Goal: Obtain resource: Download file/media

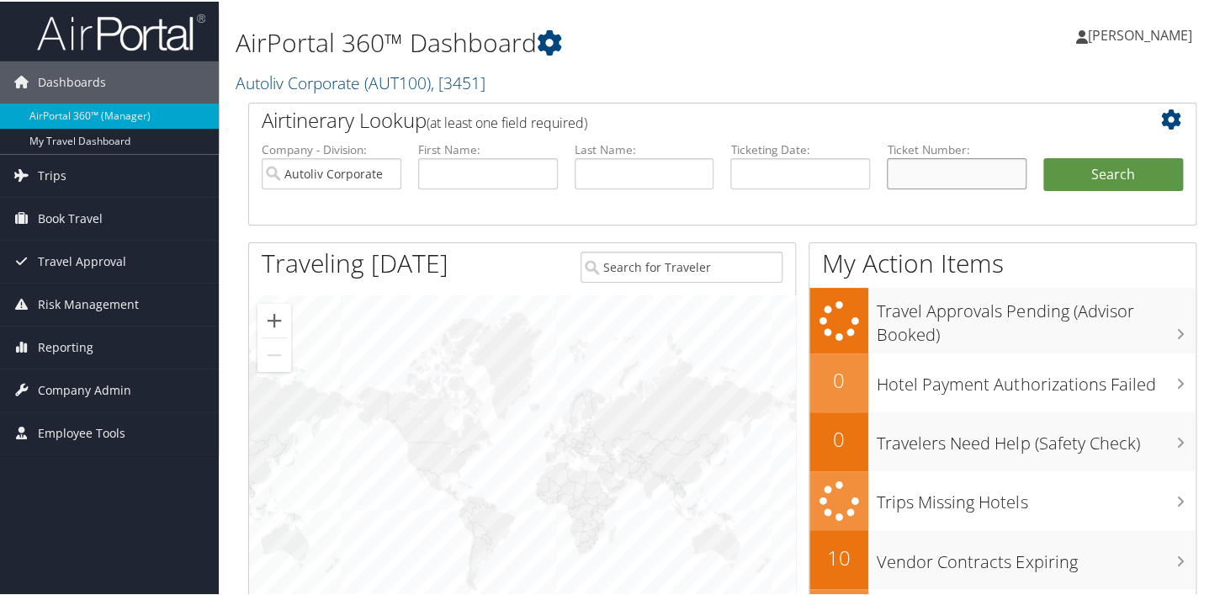
click at [539, 168] on input "text" at bounding box center [957, 171] width 140 height 31
paste input "0067309740546"
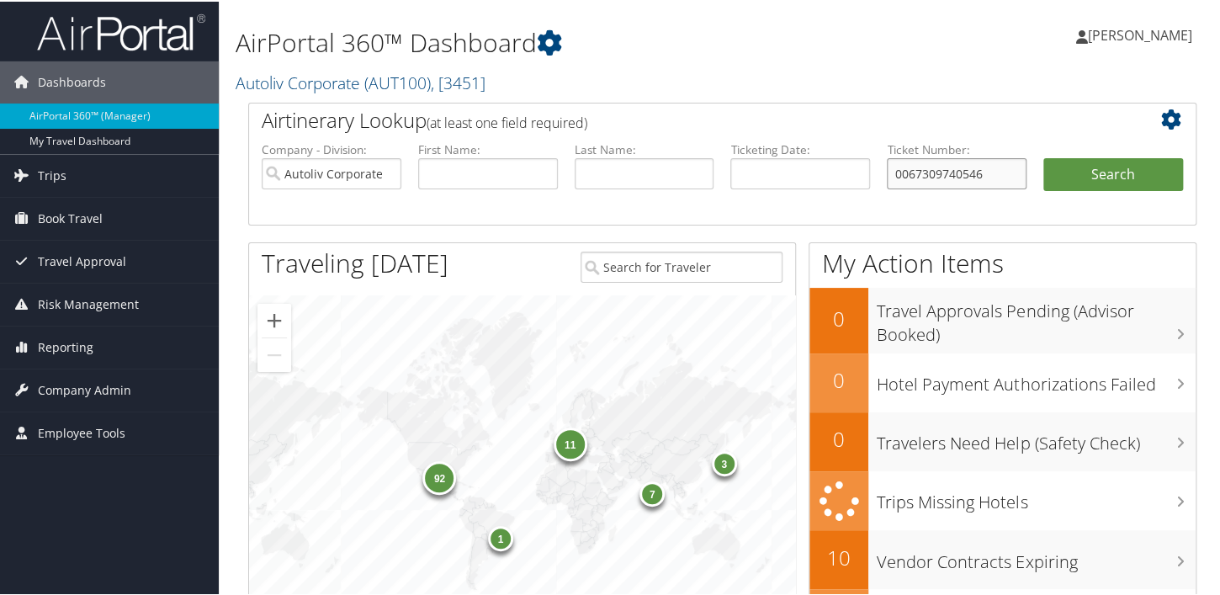
type input "0067309740546"
click at [539, 107] on h2 "Airtinerary Lookup (at least one field required)" at bounding box center [683, 118] width 842 height 29
click at [539, 179] on button "Search" at bounding box center [1113, 173] width 140 height 34
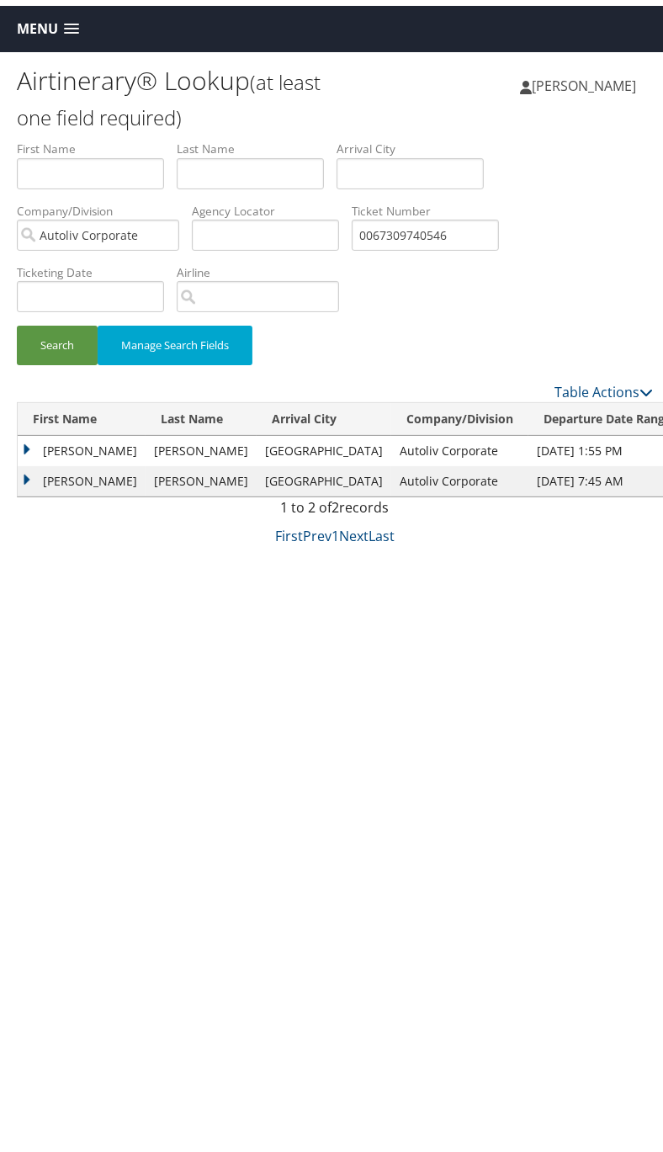
click at [29, 470] on td "RONALD AUGUST" at bounding box center [82, 475] width 128 height 30
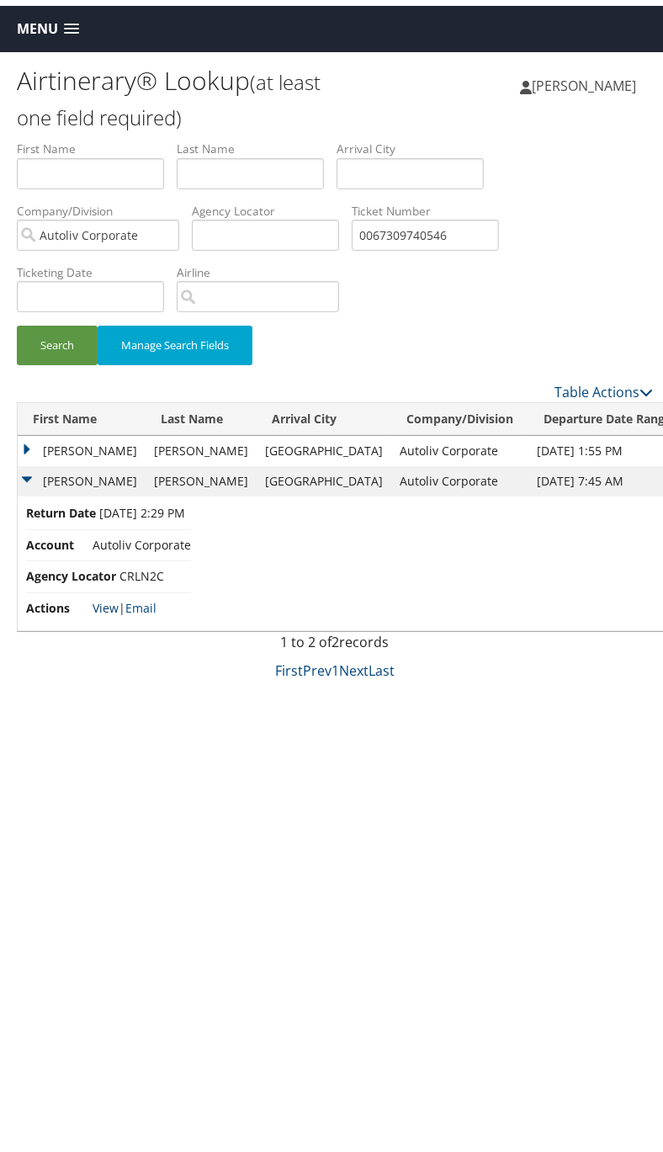
click at [114, 594] on link "View" at bounding box center [106, 602] width 26 height 16
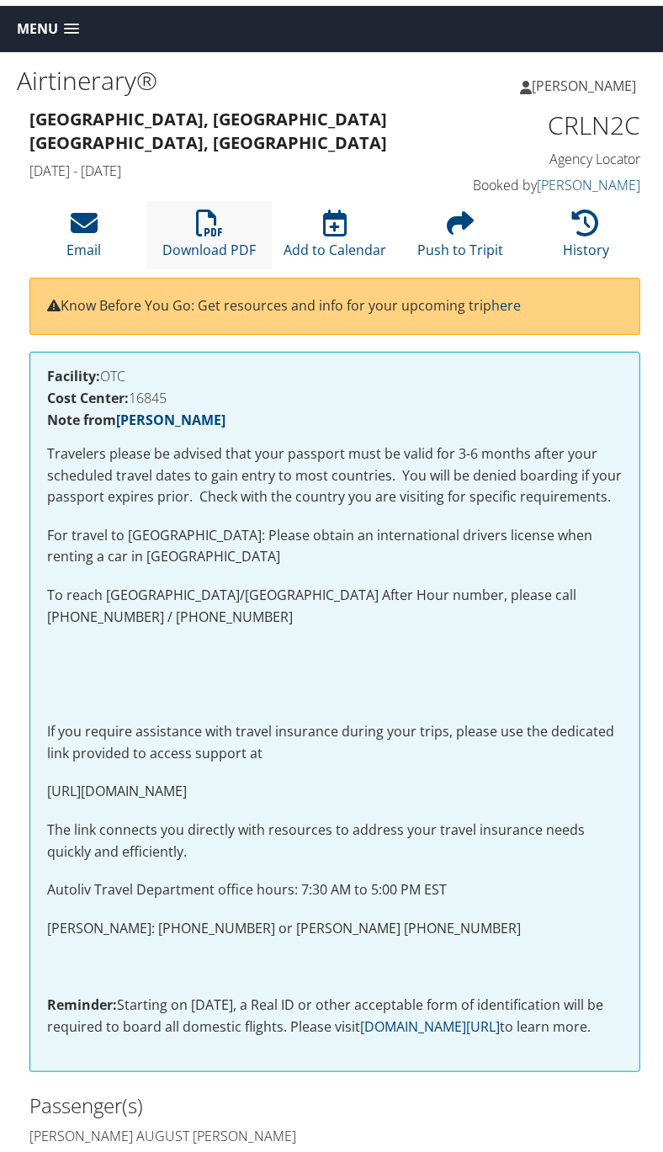
click at [228, 220] on li "Download PDF" at bounding box center [208, 229] width 125 height 68
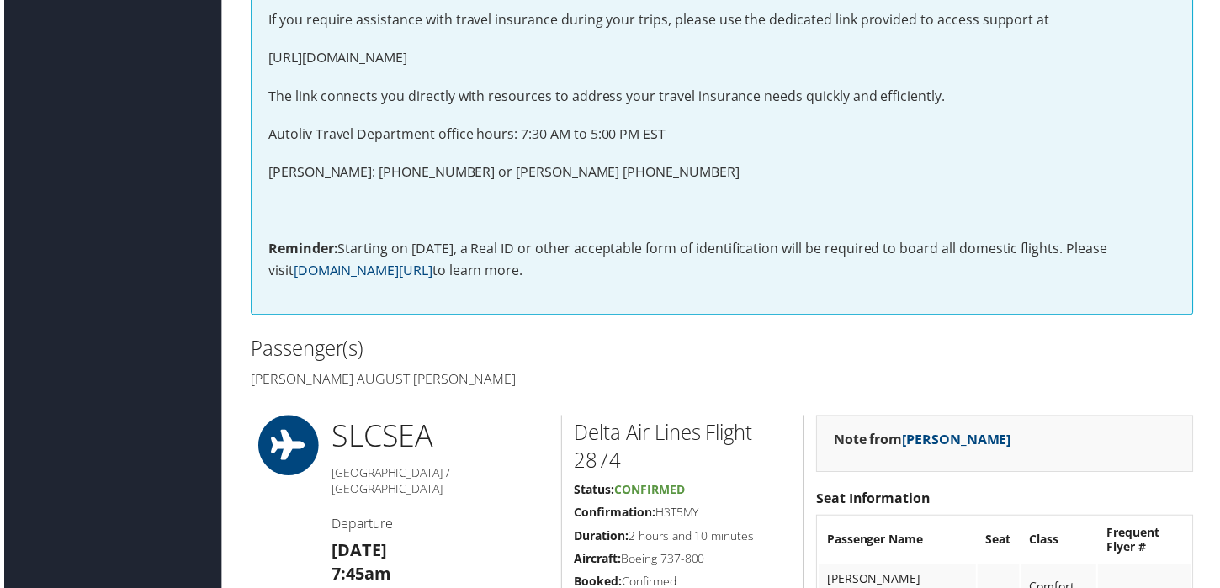
scroll to position [118, 0]
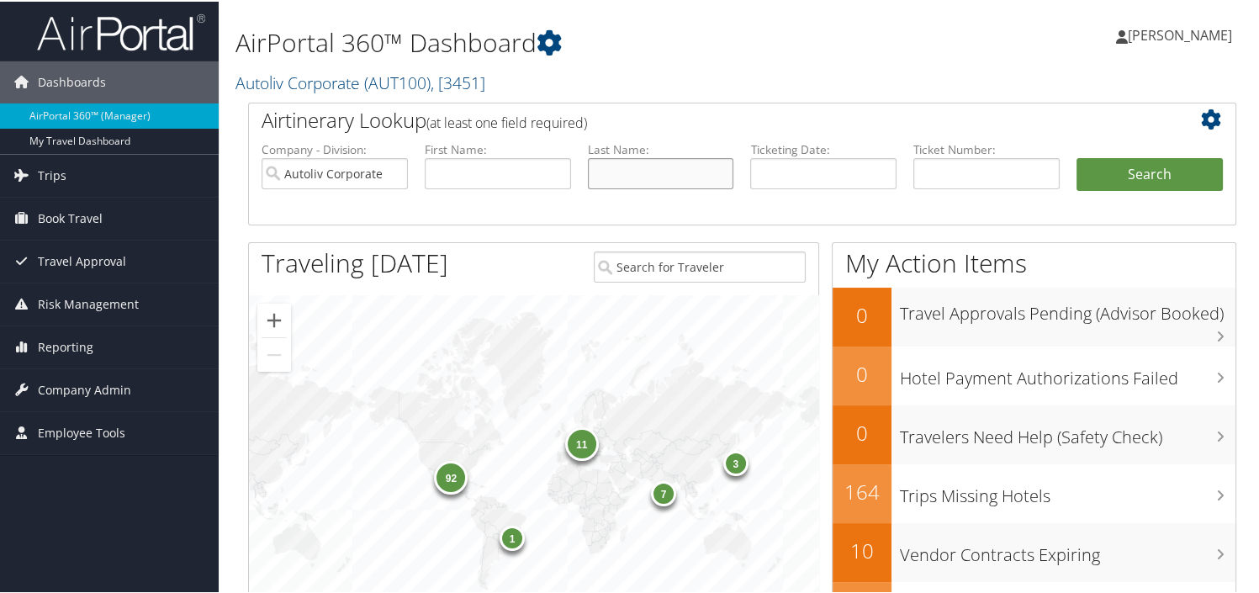
click at [646, 167] on input "text" at bounding box center [661, 171] width 146 height 31
type input "[PERSON_NAME]"
click at [1172, 160] on button "Search" at bounding box center [1150, 173] width 146 height 34
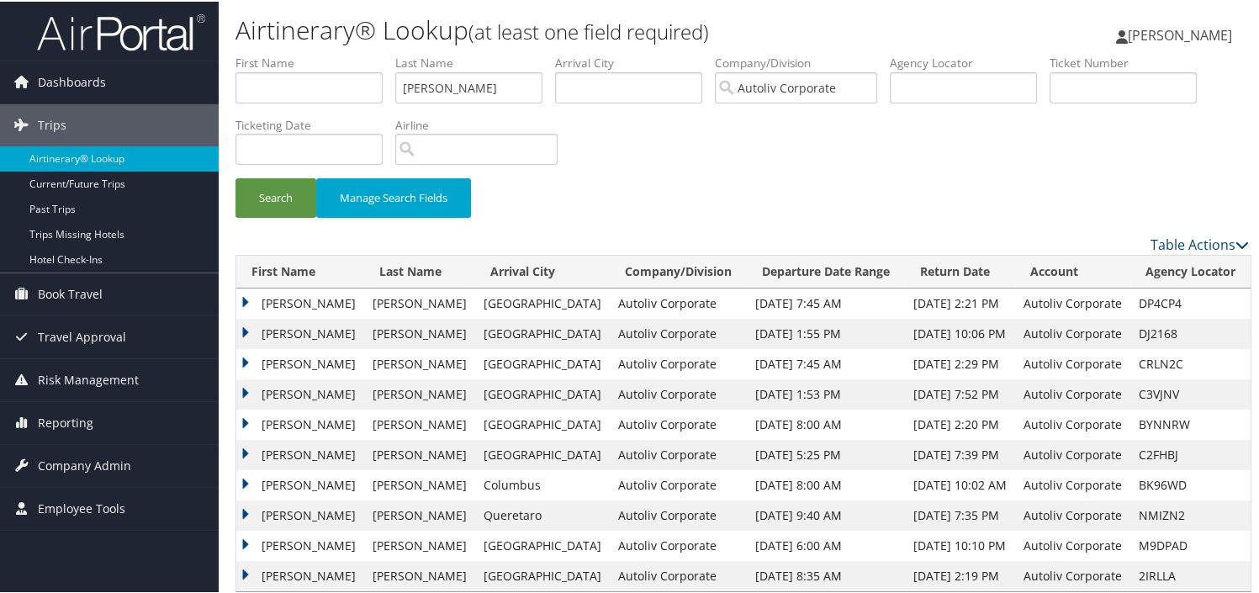
click at [244, 331] on td "[PERSON_NAME]" at bounding box center [300, 332] width 128 height 30
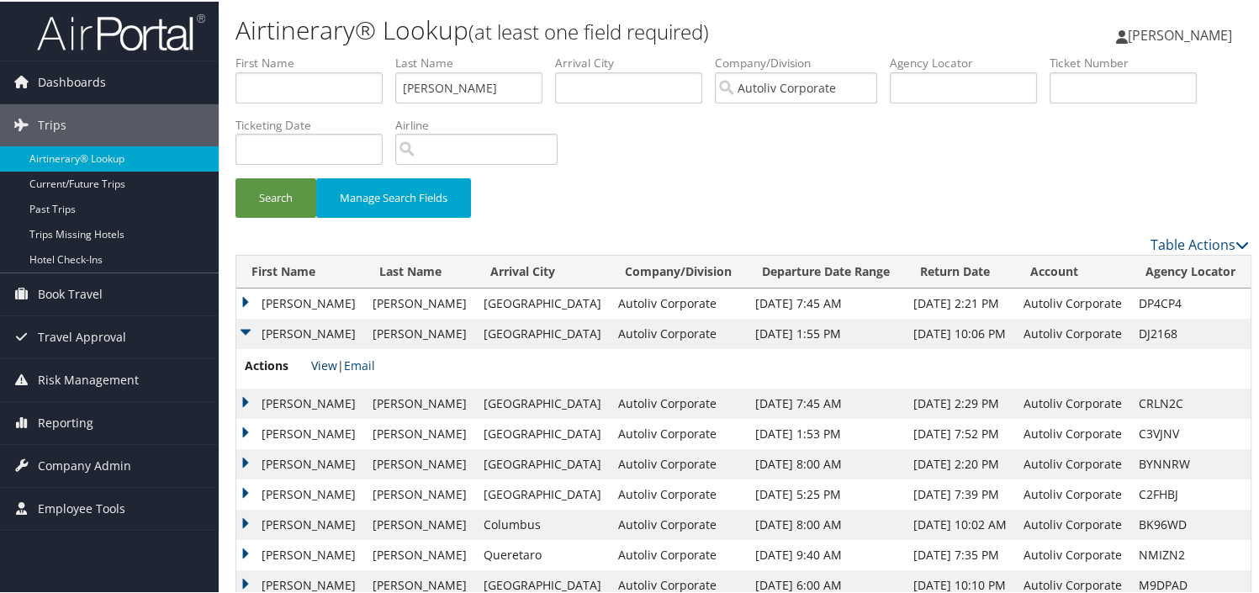
click at [324, 363] on link "View" at bounding box center [324, 364] width 26 height 16
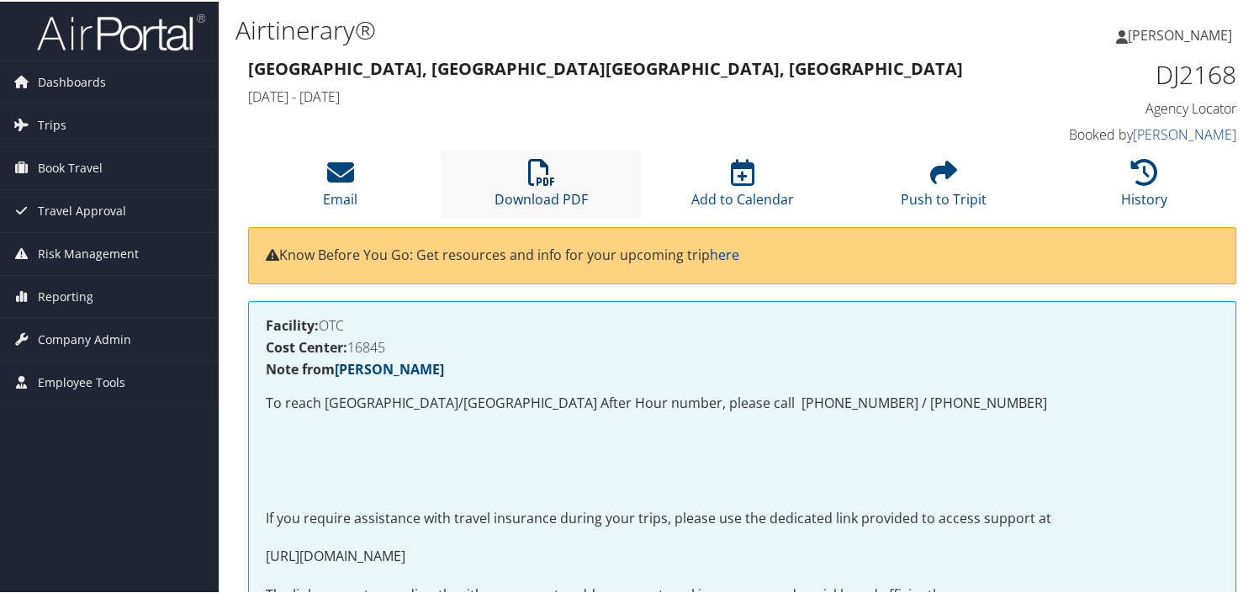
click at [545, 198] on link "Download PDF" at bounding box center [541, 187] width 93 height 40
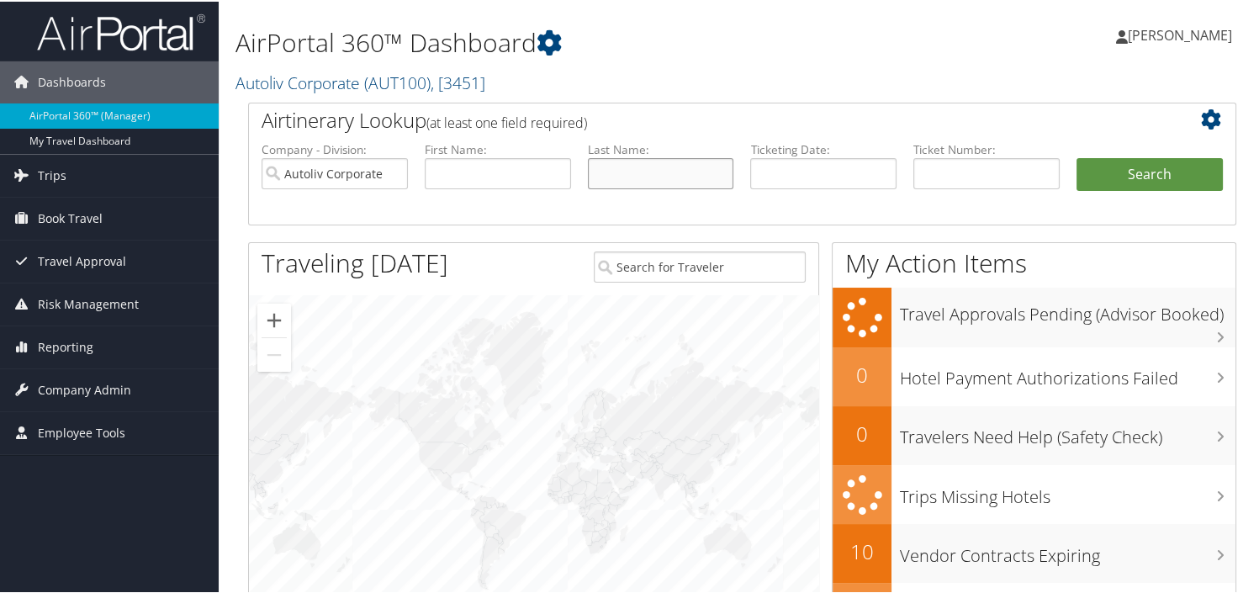
click at [684, 164] on input "text" at bounding box center [661, 171] width 146 height 31
type input "Shellabarger"
click at [1132, 173] on button "Search" at bounding box center [1150, 173] width 146 height 34
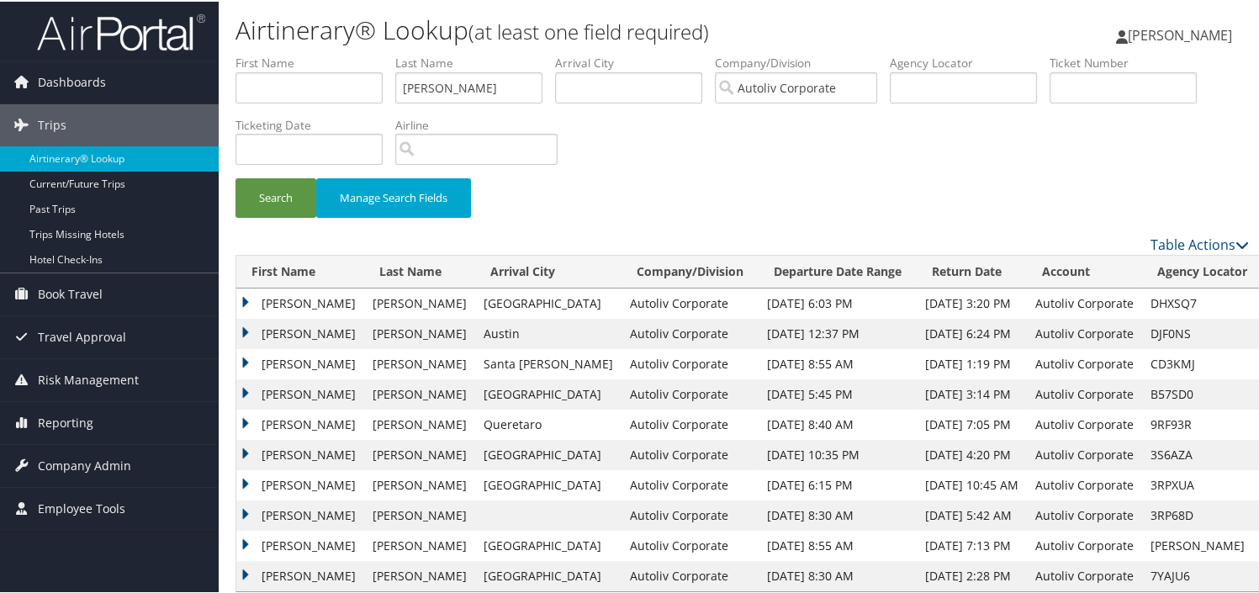
click at [246, 330] on td "BRIAN TEBELMAN" at bounding box center [300, 332] width 128 height 30
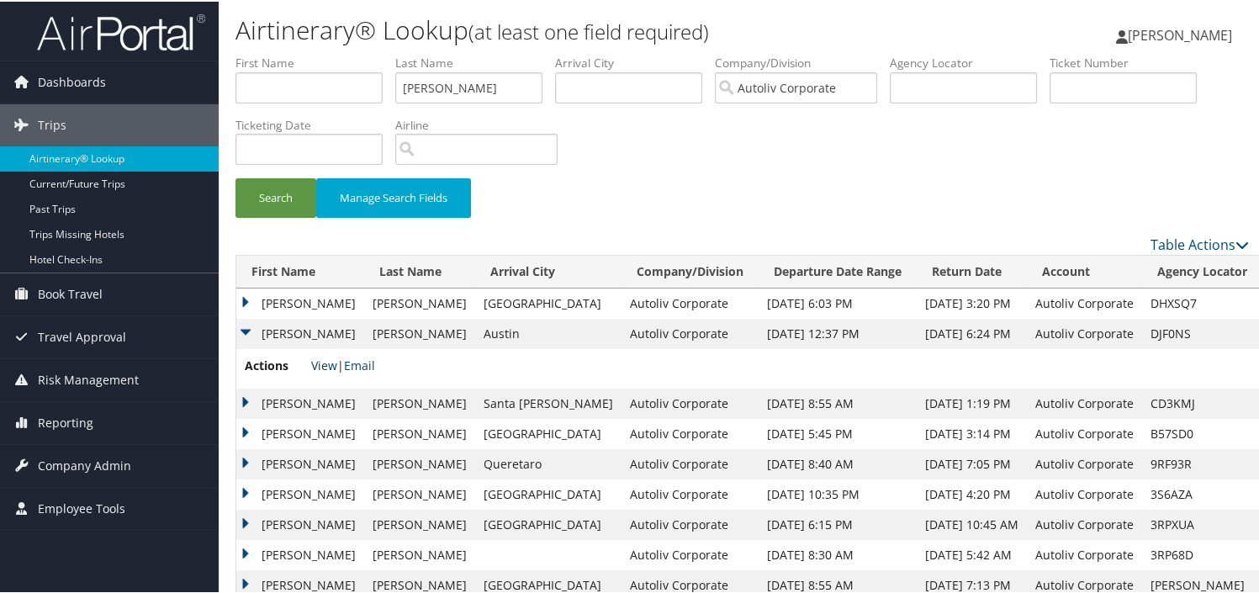
click at [330, 362] on link "View" at bounding box center [324, 364] width 26 height 16
click at [248, 299] on td "BRIAN TEBELMAN" at bounding box center [300, 302] width 128 height 30
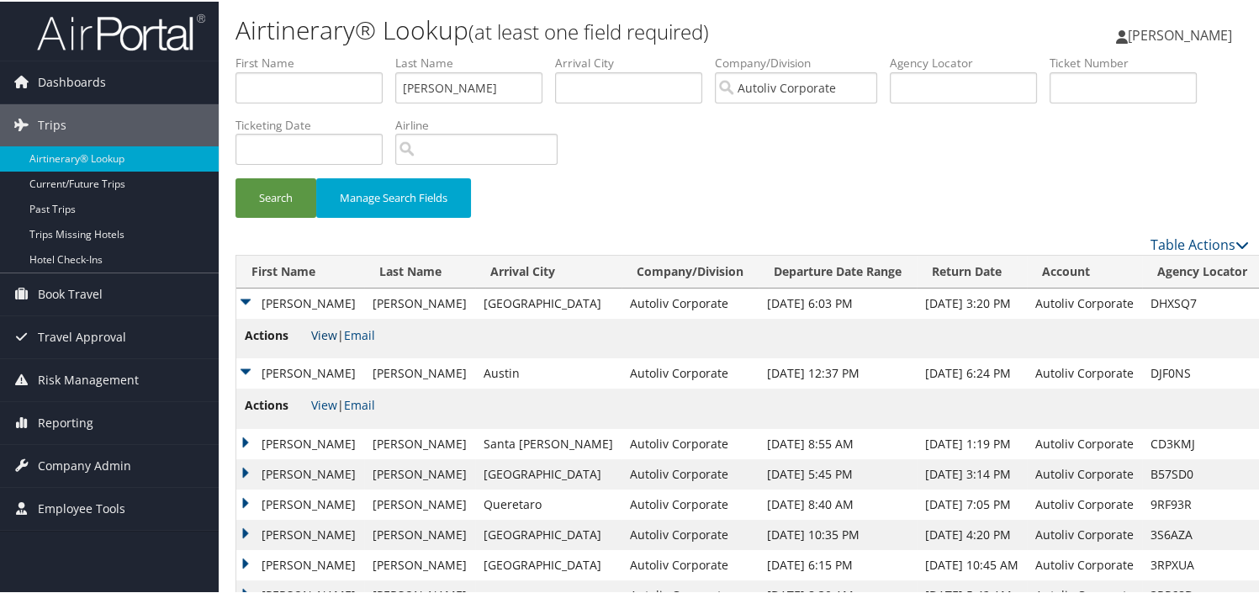
click at [324, 336] on link "View" at bounding box center [324, 334] width 26 height 16
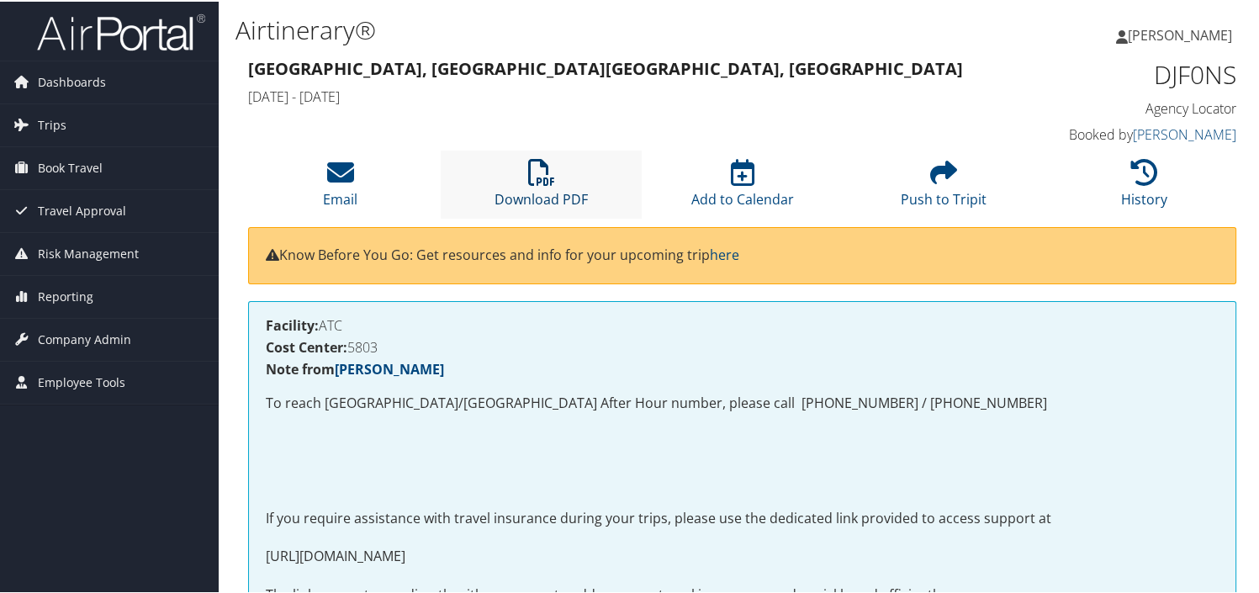
click at [511, 190] on link "Download PDF" at bounding box center [541, 187] width 93 height 40
drag, startPoint x: 580, startPoint y: 193, endPoint x: 599, endPoint y: 189, distance: 19.8
click at [580, 193] on link "Download PDF" at bounding box center [541, 187] width 93 height 40
